Goal: Navigation & Orientation: Find specific page/section

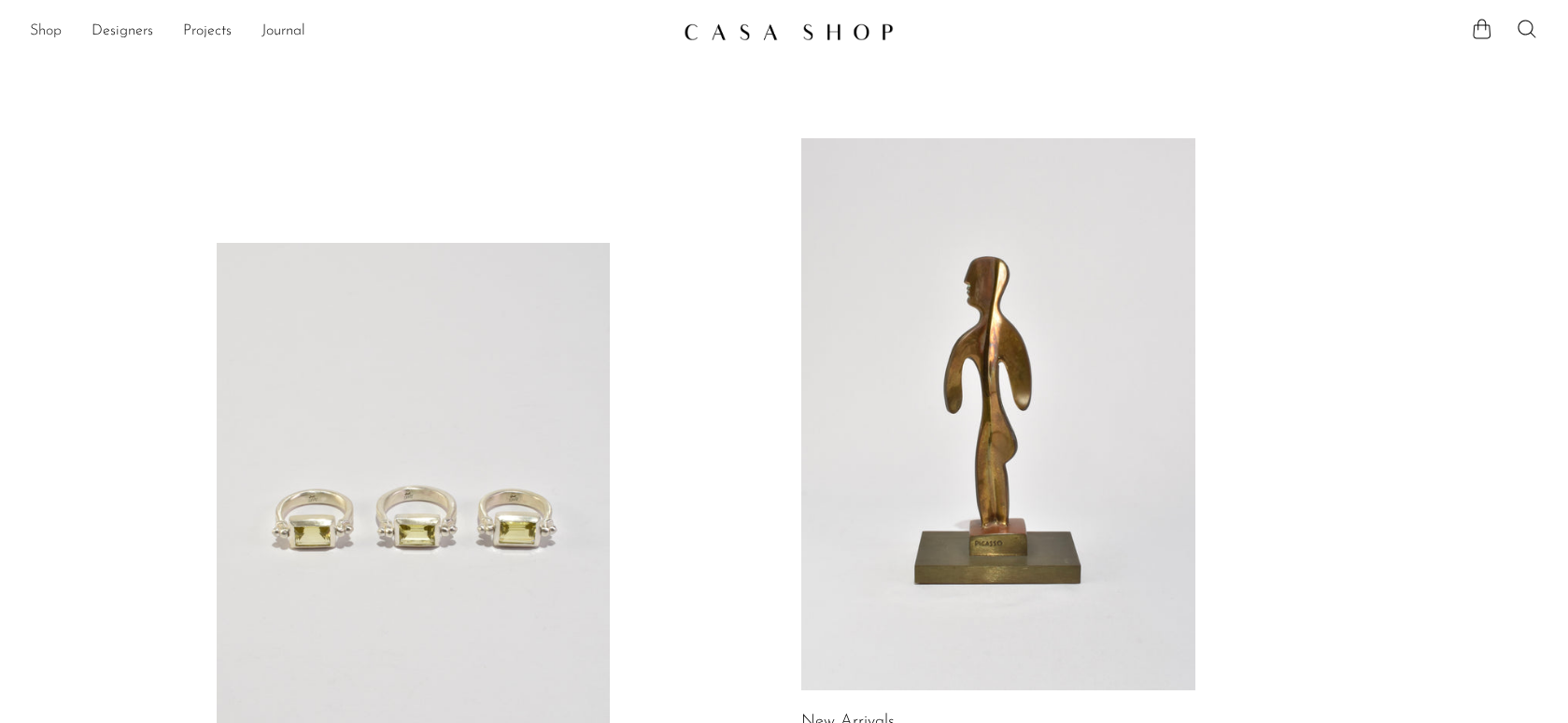
click at [46, 32] on link "Shop" at bounding box center [45, 31] width 31 height 25
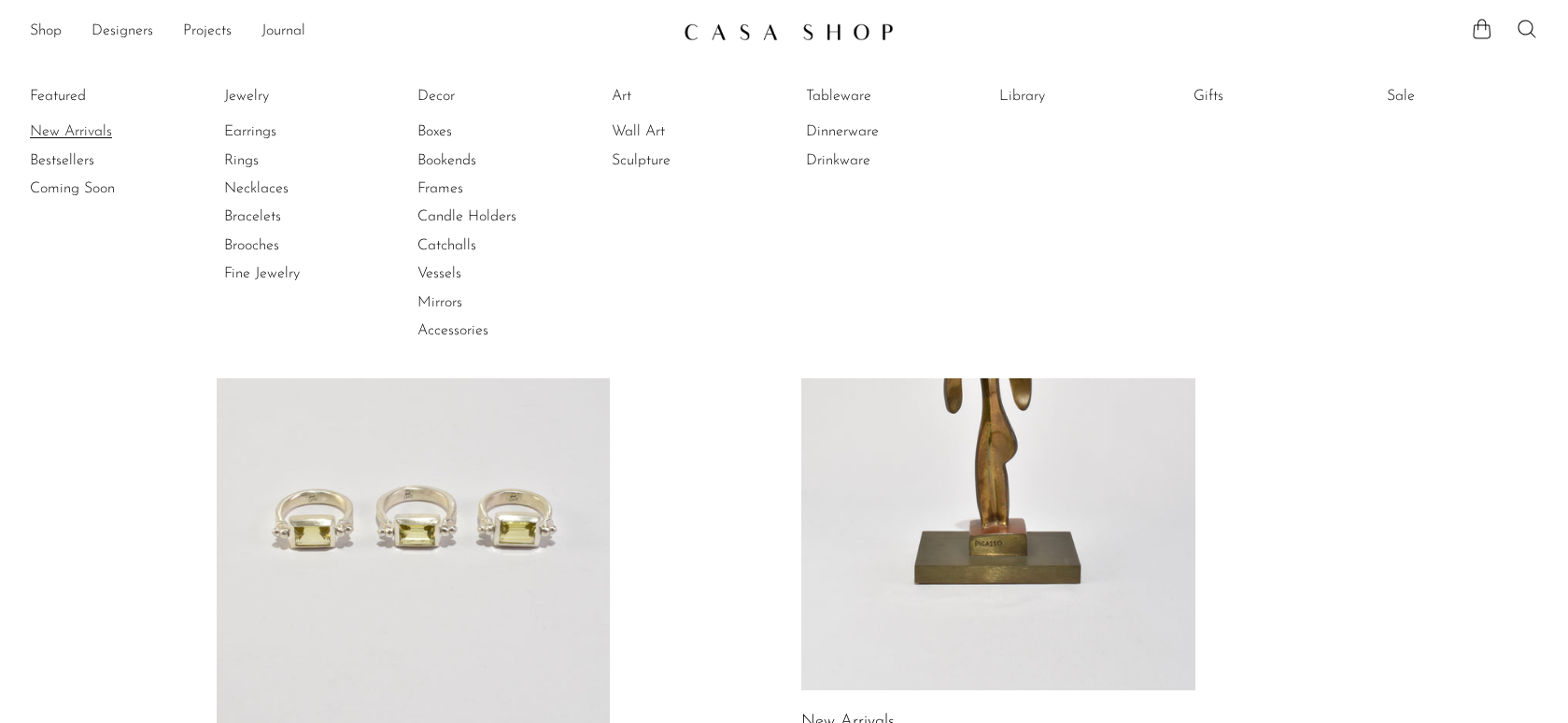
click at [59, 131] on link "New Arrivals" at bounding box center [99, 131] width 140 height 21
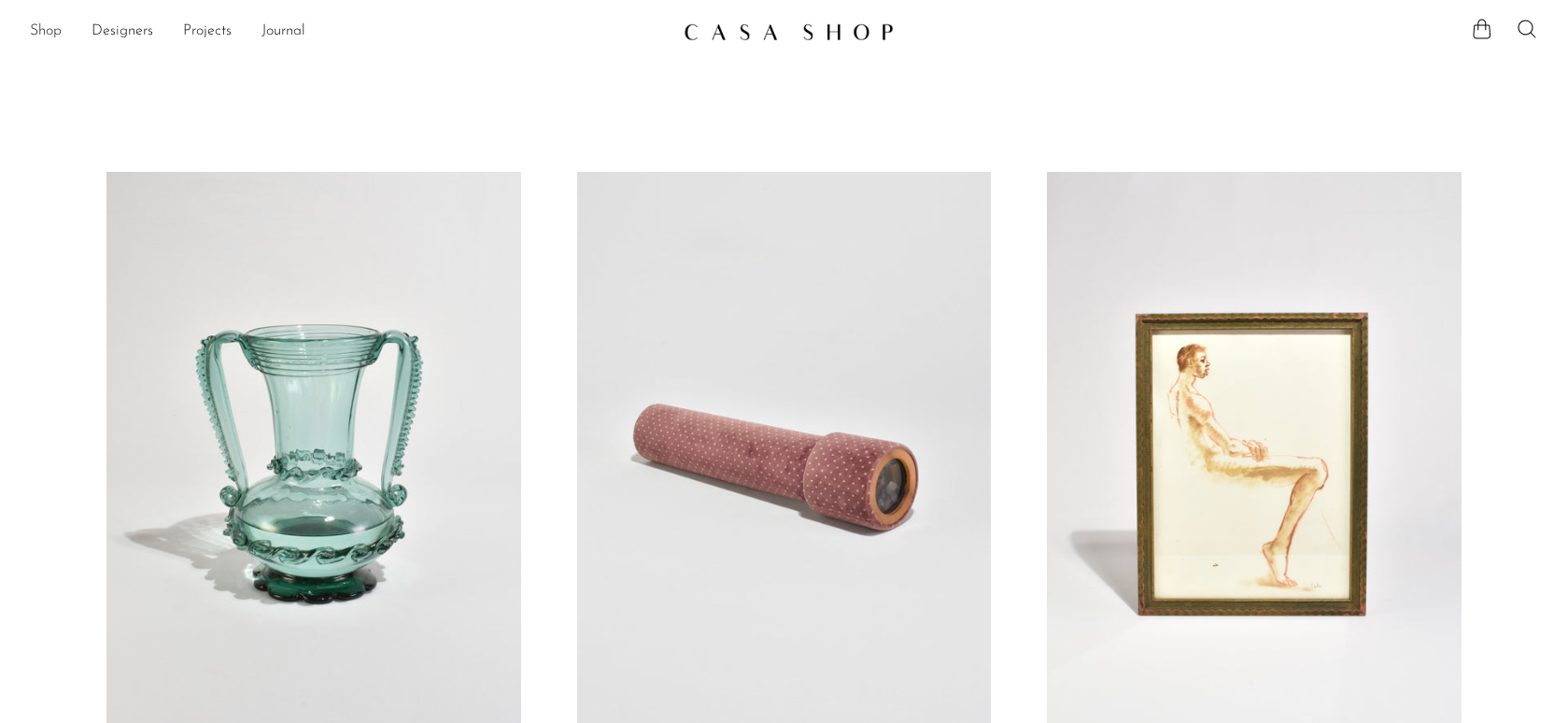
click at [40, 26] on link "Shop" at bounding box center [45, 31] width 31 height 25
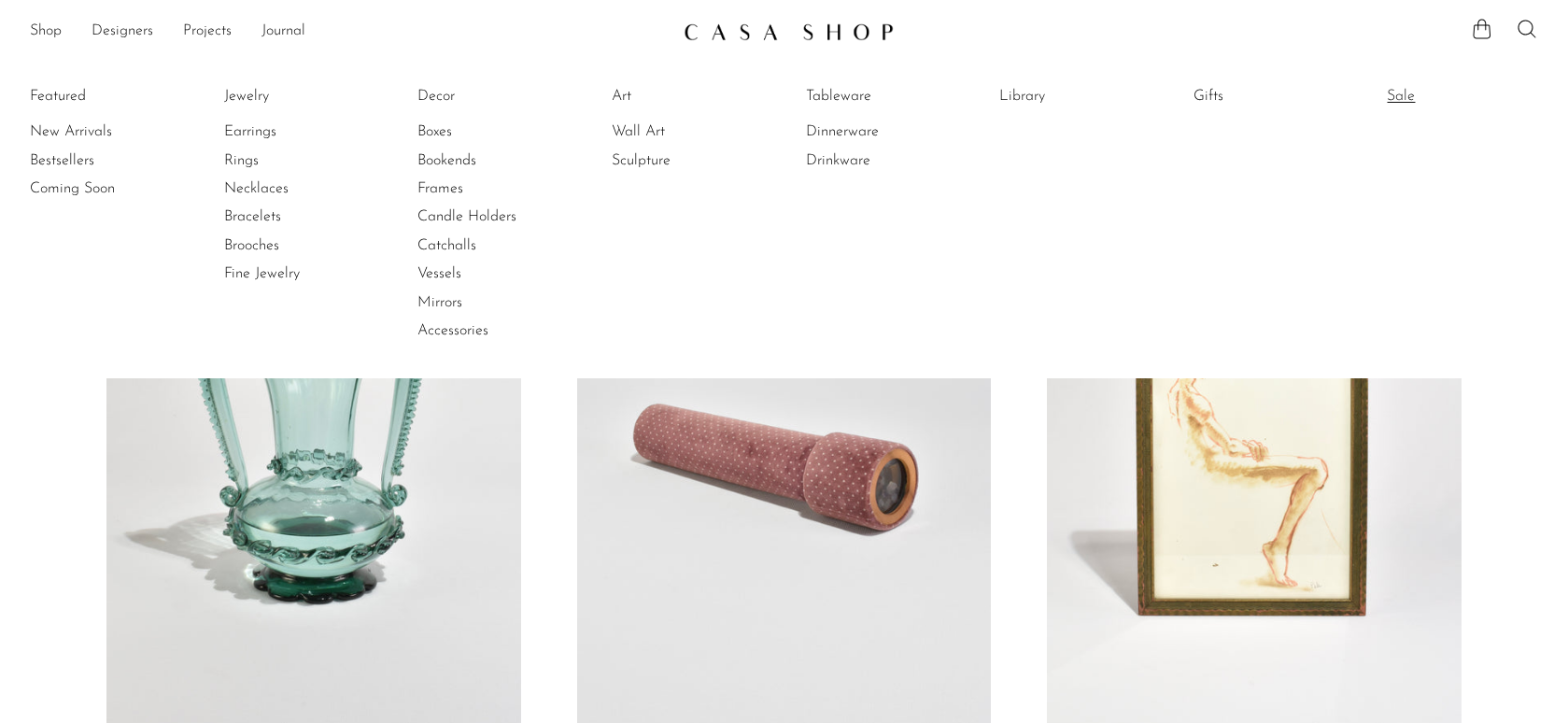
click at [1421, 91] on link "Sale" at bounding box center [1456, 96] width 140 height 21
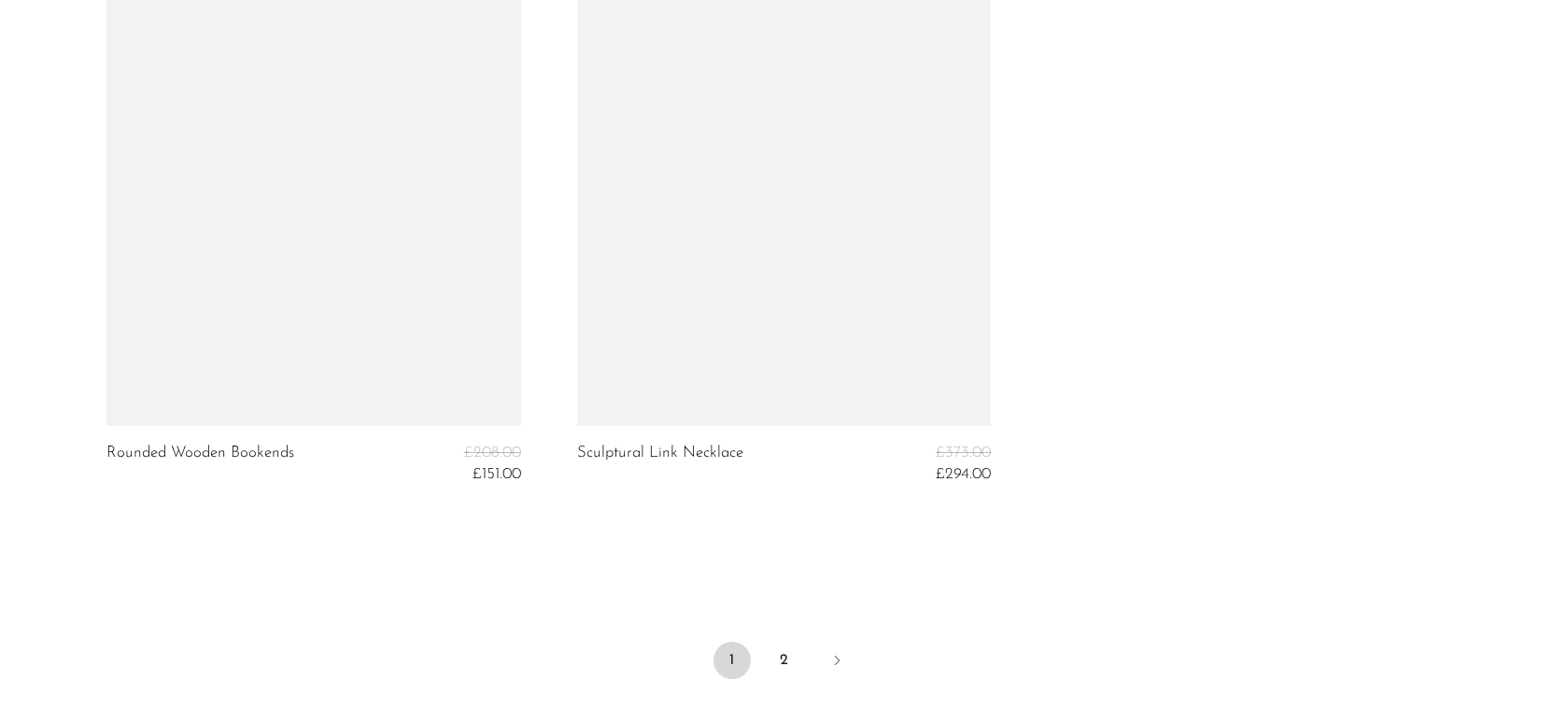
scroll to position [7856, 0]
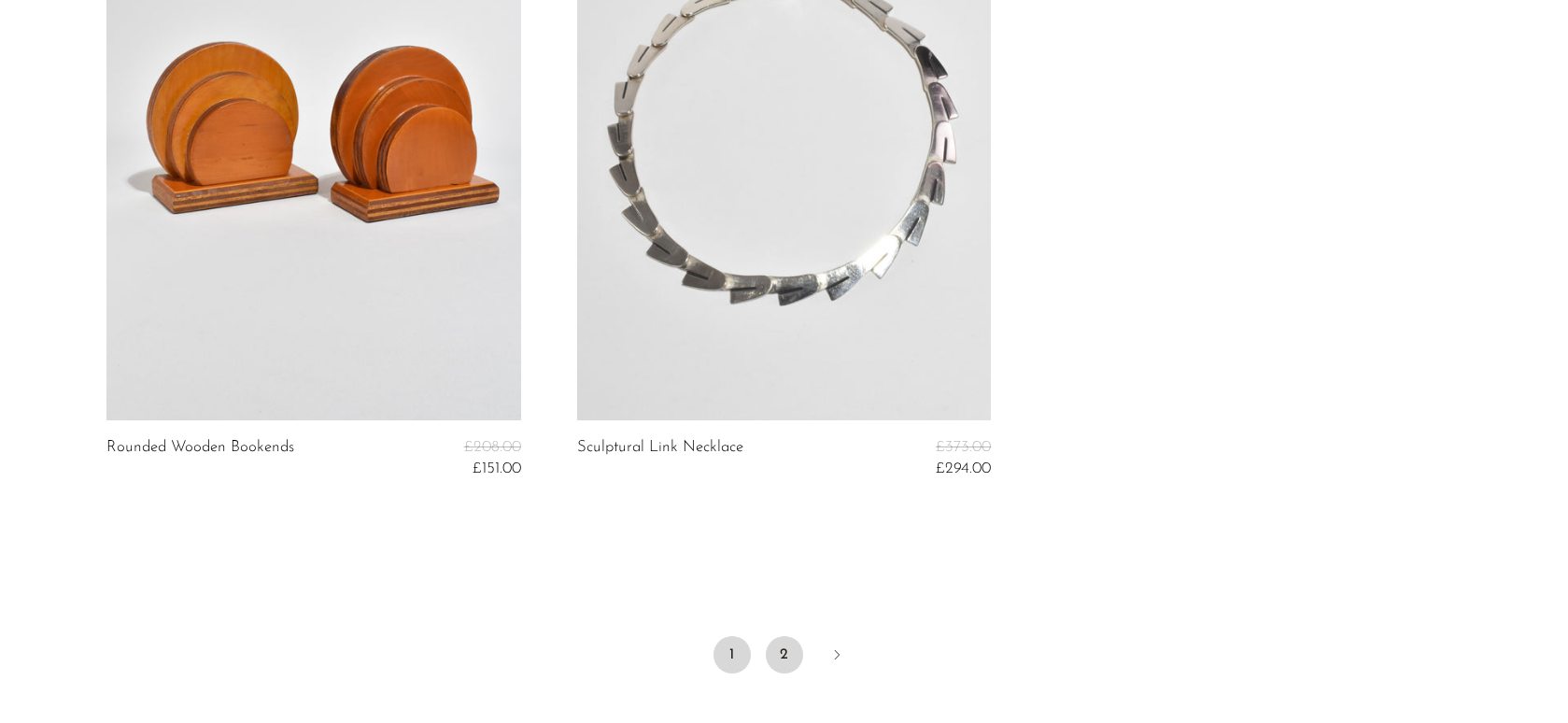
click at [782, 638] on link "2" at bounding box center [784, 655] width 37 height 37
